Goal: Task Accomplishment & Management: Manage account settings

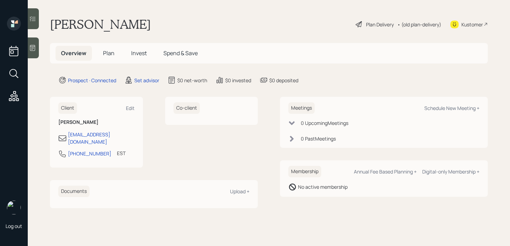
click at [34, 44] on div at bounding box center [33, 47] width 11 height 21
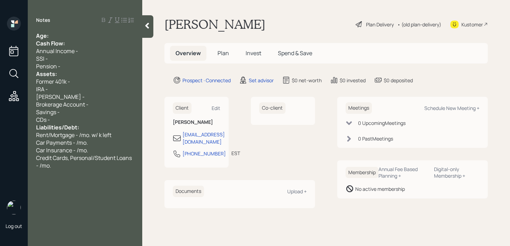
click at [76, 34] on div "Age:" at bounding box center [85, 36] width 98 height 8
drag, startPoint x: 56, startPoint y: 34, endPoint x: 51, endPoint y: 35, distance: 5.0
click at [51, 35] on span "Age: [DEMOGRAPHIC_DATA]" at bounding box center [75, 36] width 78 height 8
click at [60, 35] on div "Age: [DEMOGRAPHIC_DATA]" at bounding box center [85, 36] width 98 height 8
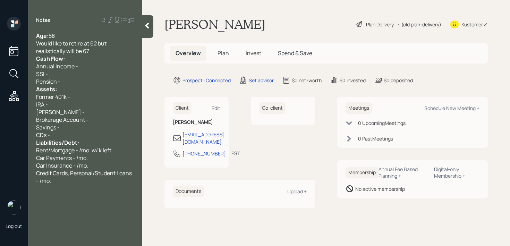
click at [105, 51] on div "Would like to retire at 62 but realistically will be 67" at bounding box center [85, 47] width 98 height 15
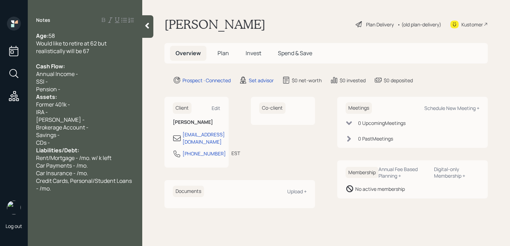
click at [101, 69] on div "Cash Flow:" at bounding box center [85, 66] width 98 height 8
click at [92, 88] on div "Pension -" at bounding box center [85, 89] width 98 height 8
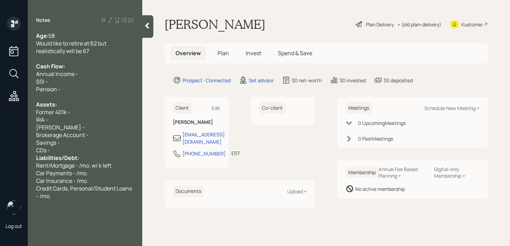
click at [86, 152] on div "CDs -" at bounding box center [85, 150] width 98 height 8
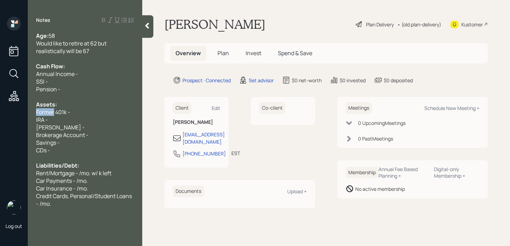
drag, startPoint x: 32, startPoint y: 111, endPoint x: 0, endPoint y: 111, distance: 31.9
click at [0, 111] on div "Log out Notes Age: [DEMOGRAPHIC_DATA] Would like to retire at 62 but realistica…" at bounding box center [255, 123] width 510 height 246
click at [81, 111] on div "Current 401k -" at bounding box center [85, 112] width 98 height 8
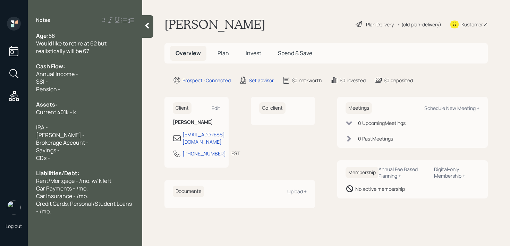
click at [70, 160] on div "CDs -" at bounding box center [85, 158] width 98 height 8
click at [109, 115] on div "Current 401k - k" at bounding box center [85, 112] width 98 height 8
click at [109, 117] on div at bounding box center [85, 120] width 98 height 8
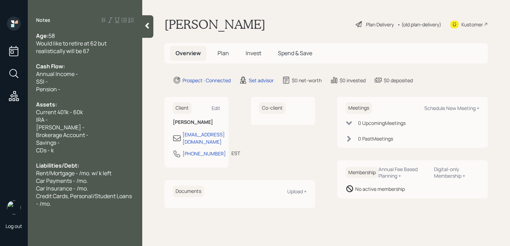
click at [50, 151] on span "CDs - k" at bounding box center [45, 150] width 18 height 8
click at [74, 127] on div "[PERSON_NAME] -" at bounding box center [85, 128] width 98 height 8
click at [102, 128] on div "[PERSON_NAME] -" at bounding box center [85, 128] width 98 height 8
drag, startPoint x: 102, startPoint y: 128, endPoint x: 26, endPoint y: 120, distance: 76.7
click at [24, 120] on div "Log out Notes Age: [DEMOGRAPHIC_DATA] Would like to retire at 62 but realistica…" at bounding box center [255, 123] width 510 height 246
